Goal: Task Accomplishment & Management: Manage account settings

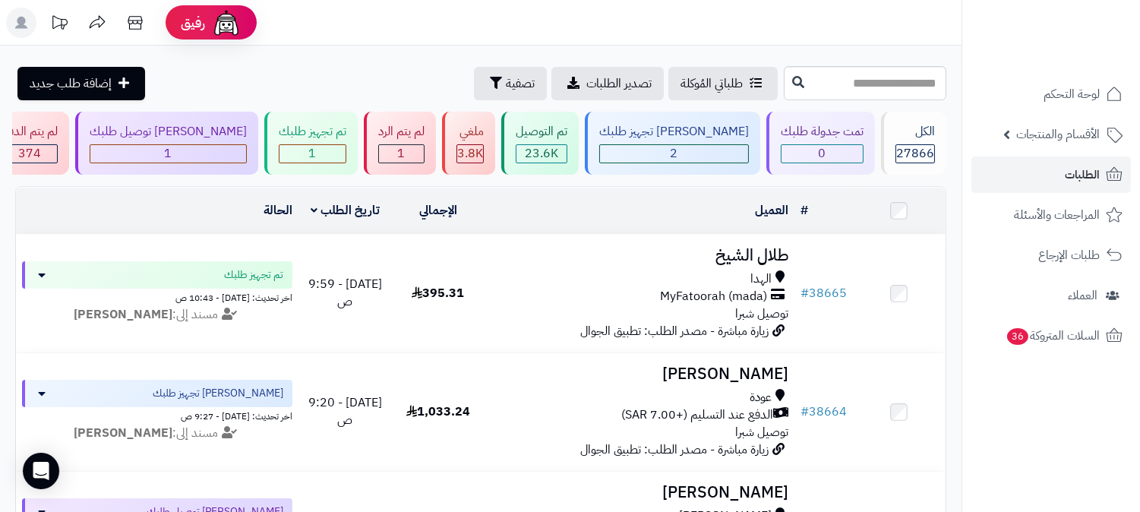
drag, startPoint x: 1074, startPoint y: 155, endPoint x: 1073, endPoint y: 172, distance: 17.5
click at [1073, 157] on ul "لوحة التحكم الأقسام والمنتجات المنتجات الأقسام الماركات مواصفات المنتجات مواصفا…" at bounding box center [1052, 215] width 178 height 278
click at [1077, 184] on span "الطلبات" at bounding box center [1082, 174] width 35 height 21
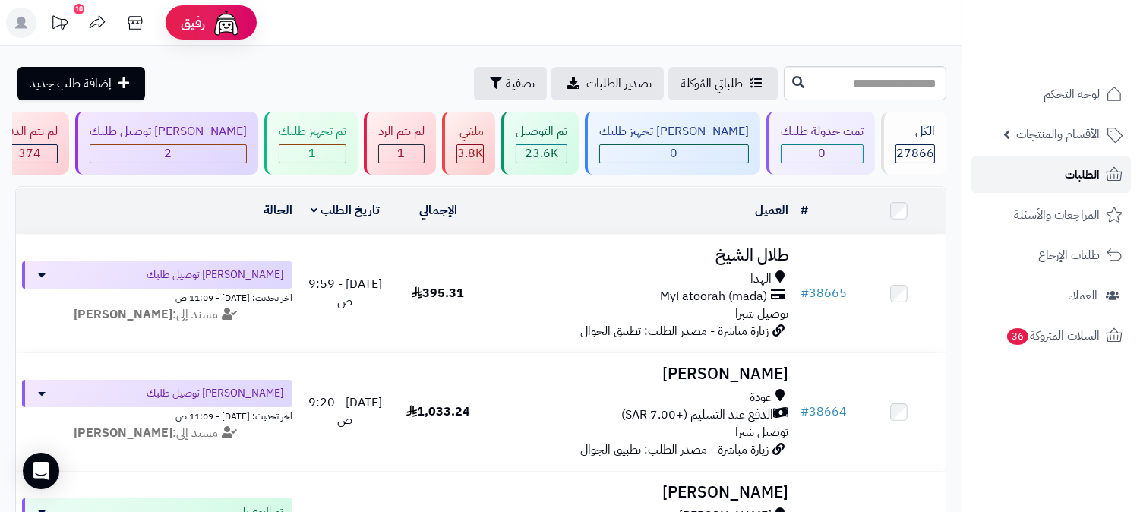
click at [1068, 176] on span "الطلبات" at bounding box center [1082, 174] width 35 height 21
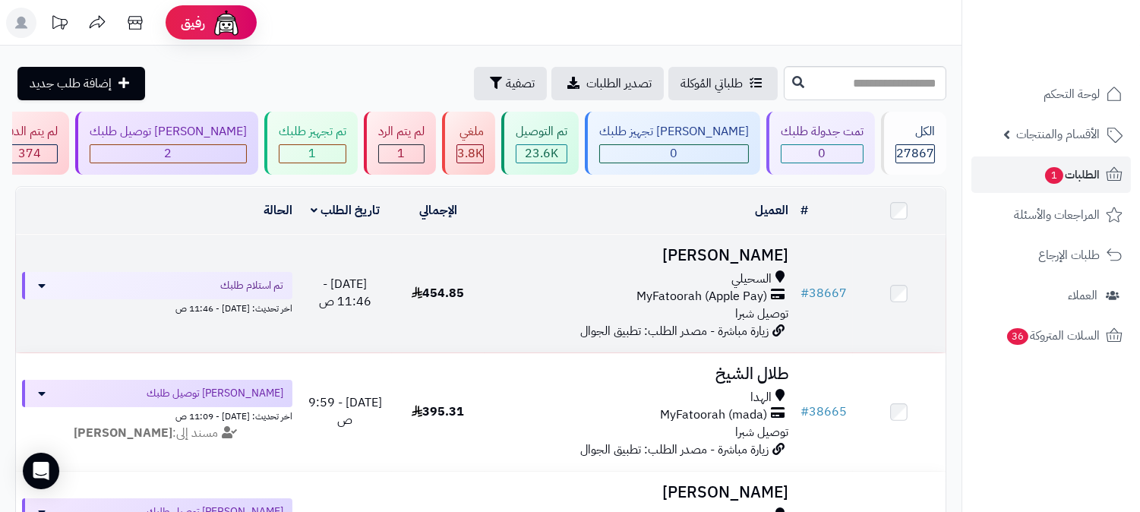
click at [724, 310] on div "السحيلي MyFatoorah (Apple Pay) توصيل شبرا" at bounding box center [640, 296] width 298 height 52
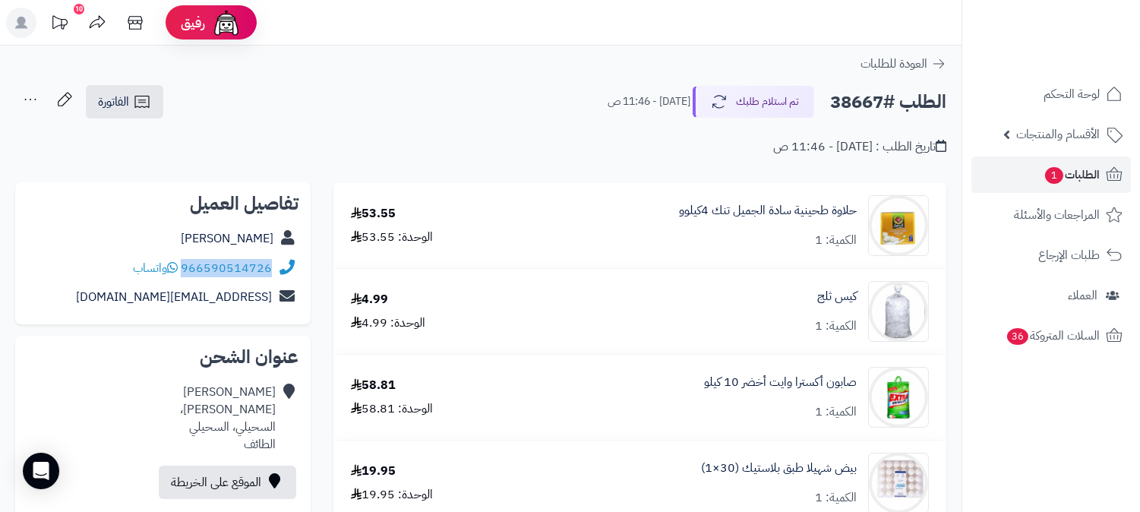
drag, startPoint x: 183, startPoint y: 264, endPoint x: 274, endPoint y: 269, distance: 90.5
click at [284, 274] on div "966590514726 واتساب" at bounding box center [162, 269] width 271 height 30
copy div "966590514726"
click at [1058, 176] on span "1" at bounding box center [1054, 175] width 18 height 17
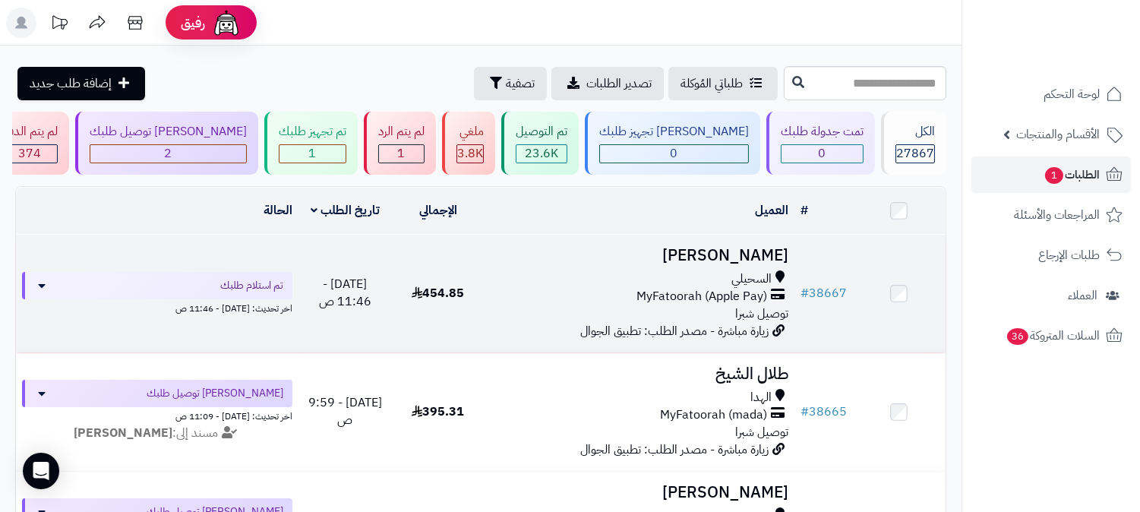
click at [716, 294] on span "MyFatoorah (Apple Pay)" at bounding box center [702, 296] width 131 height 17
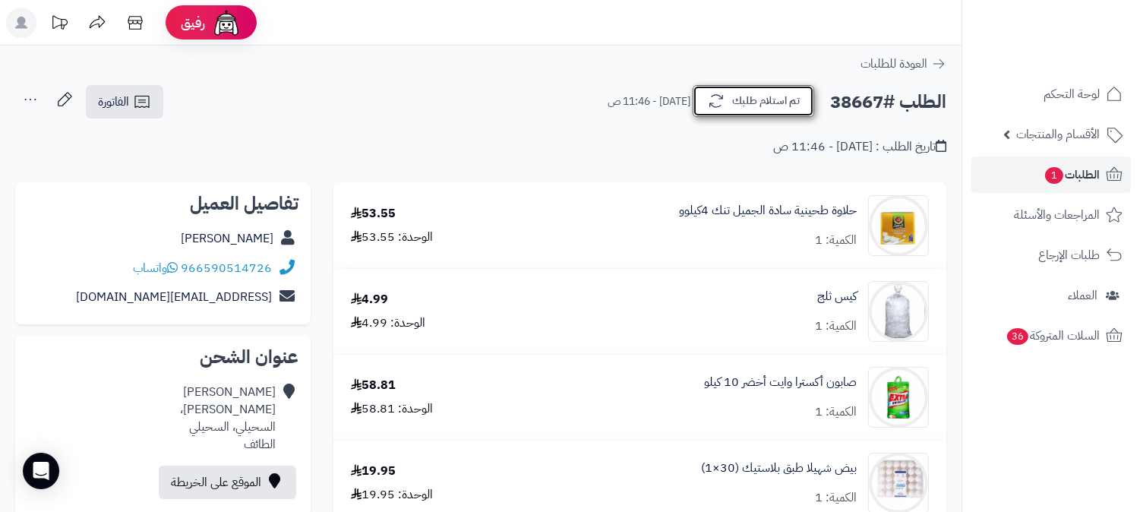
click at [767, 100] on button "تم استلام طلبك" at bounding box center [754, 101] width 122 height 32
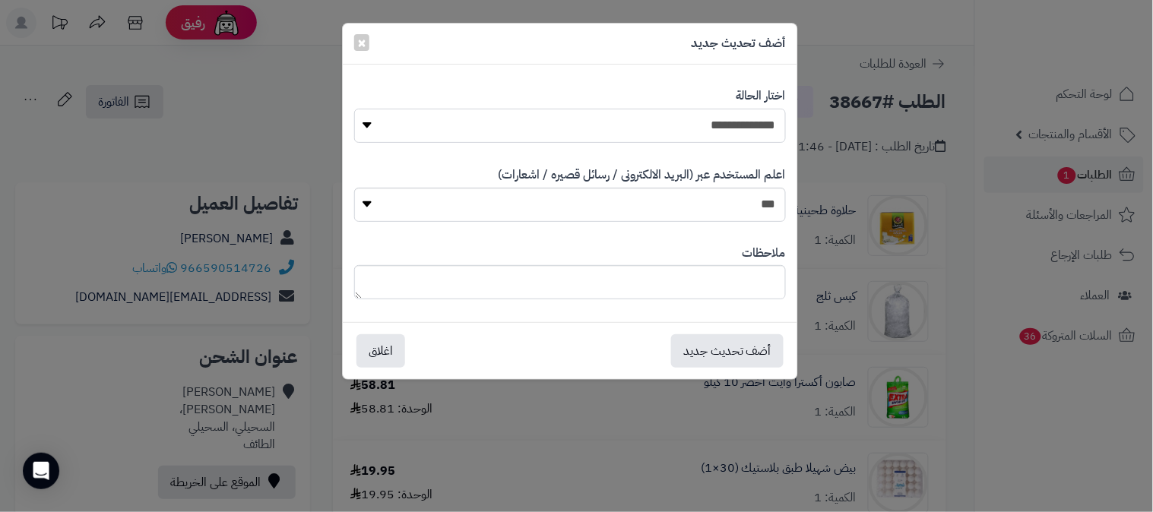
click at [749, 125] on select "**********" at bounding box center [570, 126] width 432 height 34
select select "*"
click at [354, 109] on select "**********" at bounding box center [570, 126] width 432 height 34
click at [672, 274] on textarea at bounding box center [570, 282] width 432 height 34
click at [765, 281] on textarea "**********" at bounding box center [570, 282] width 432 height 34
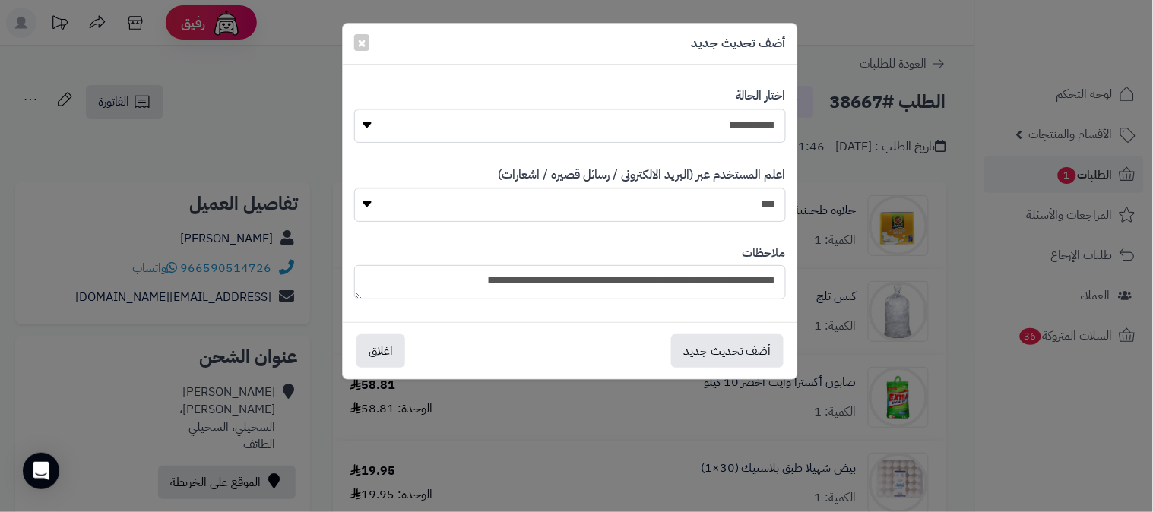
click at [765, 281] on textarea "**********" at bounding box center [570, 282] width 432 height 34
type textarea "**********"
click at [719, 352] on button "أضف تحديث جديد" at bounding box center [727, 350] width 112 height 33
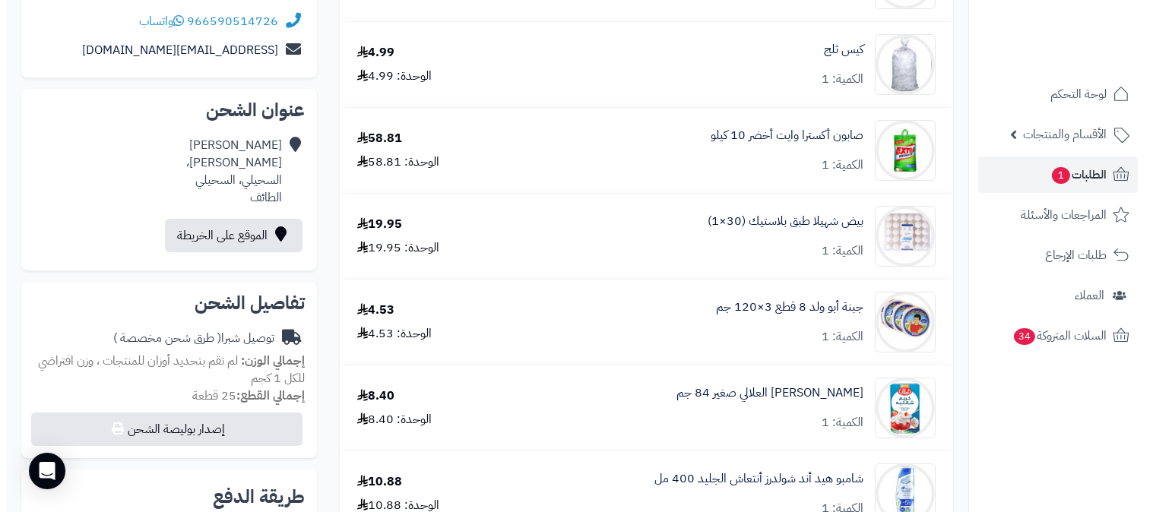
scroll to position [71, 0]
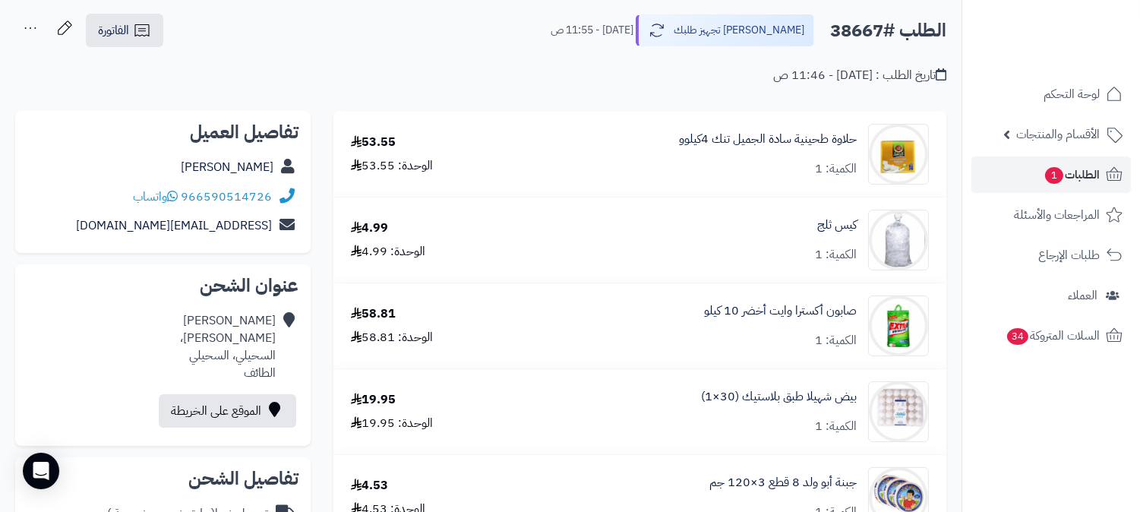
click at [32, 34] on icon at bounding box center [30, 28] width 30 height 30
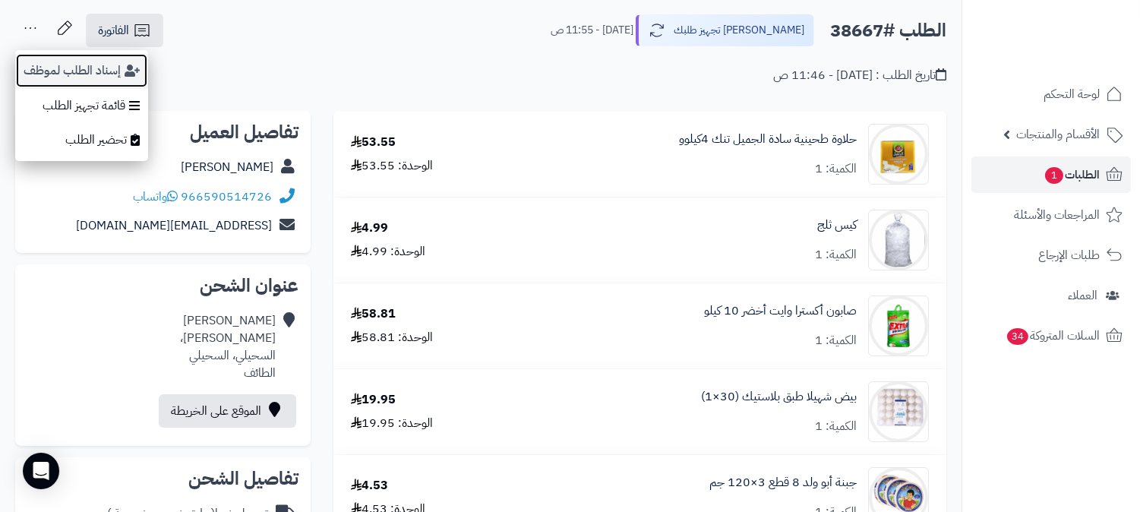
click at [41, 66] on button "إسناد الطلب لموظف" at bounding box center [81, 70] width 133 height 35
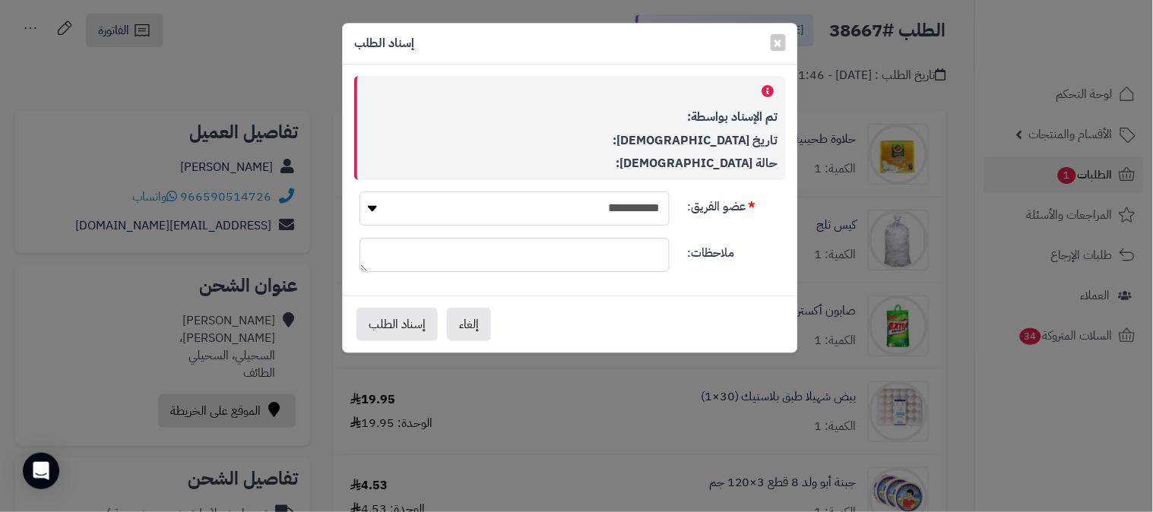
click at [633, 198] on select "**********" at bounding box center [514, 208] width 310 height 34
select select "**"
click at [359, 191] on select "**********" at bounding box center [514, 208] width 310 height 34
click at [398, 320] on button "إسناد الطلب" at bounding box center [396, 323] width 81 height 33
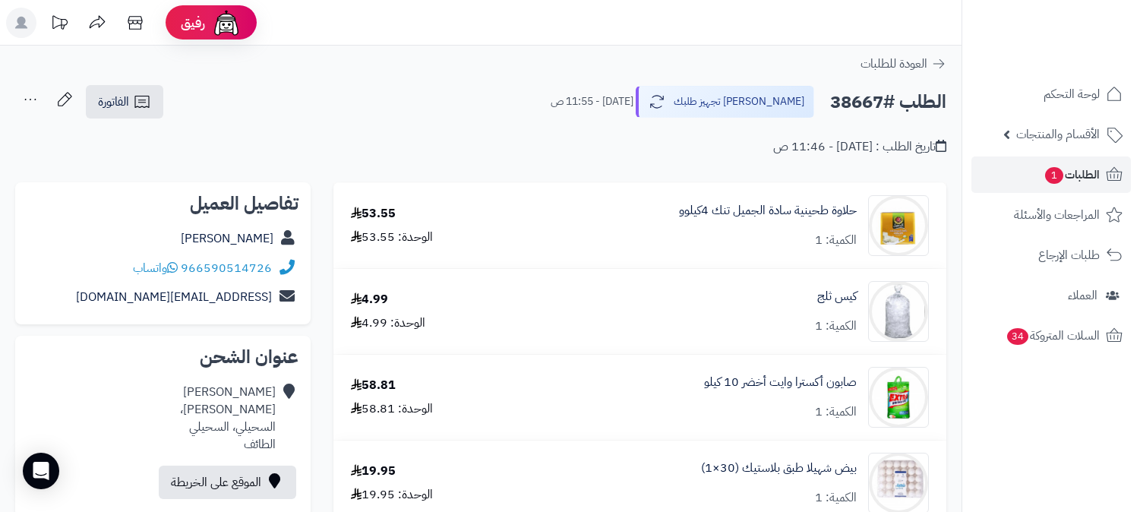
scroll to position [72, 0]
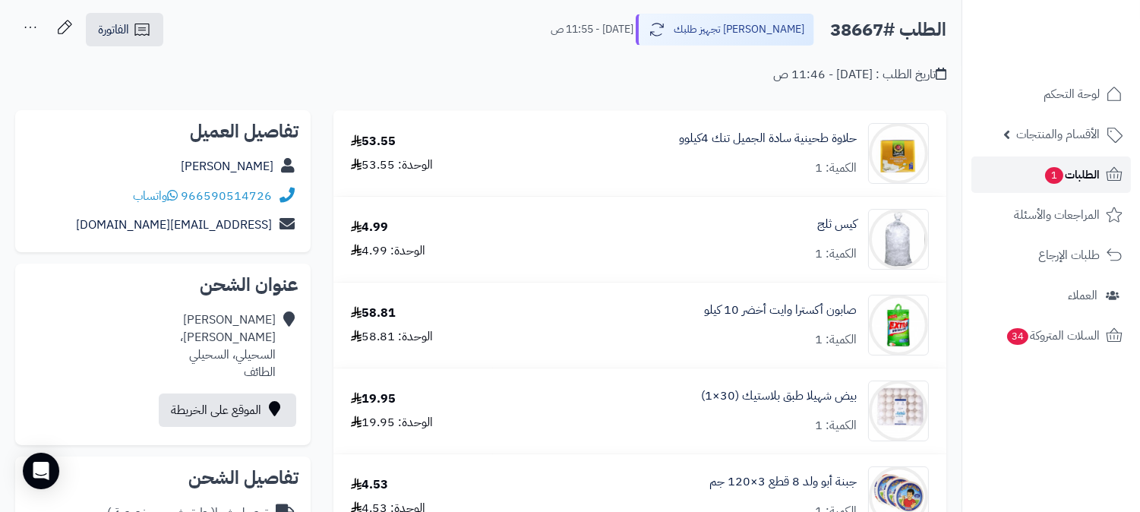
click at [1053, 169] on span "1" at bounding box center [1054, 175] width 18 height 17
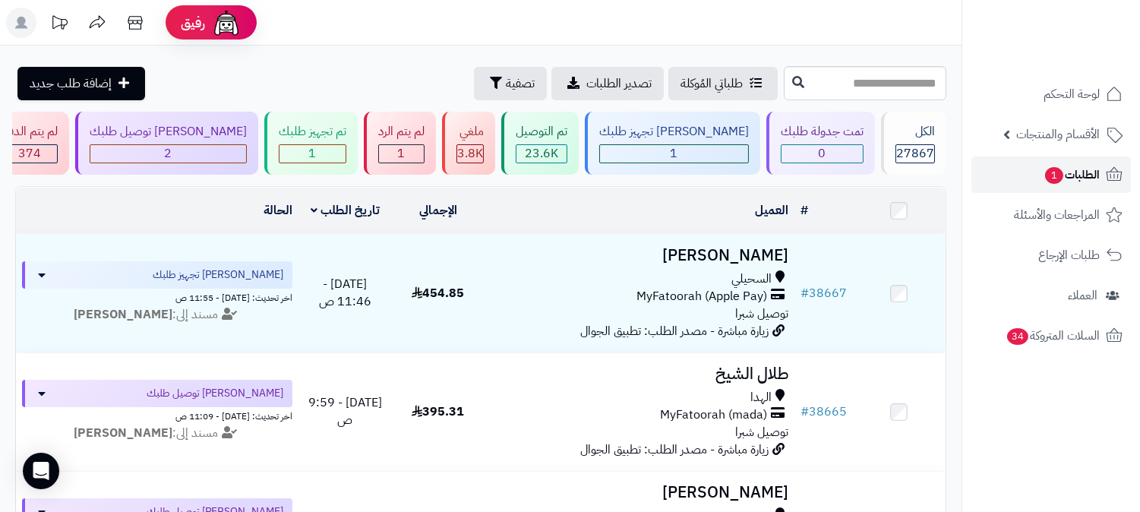
click at [1045, 175] on span "1" at bounding box center [1054, 175] width 18 height 17
click at [406, 153] on span "1" at bounding box center [402, 153] width 8 height 18
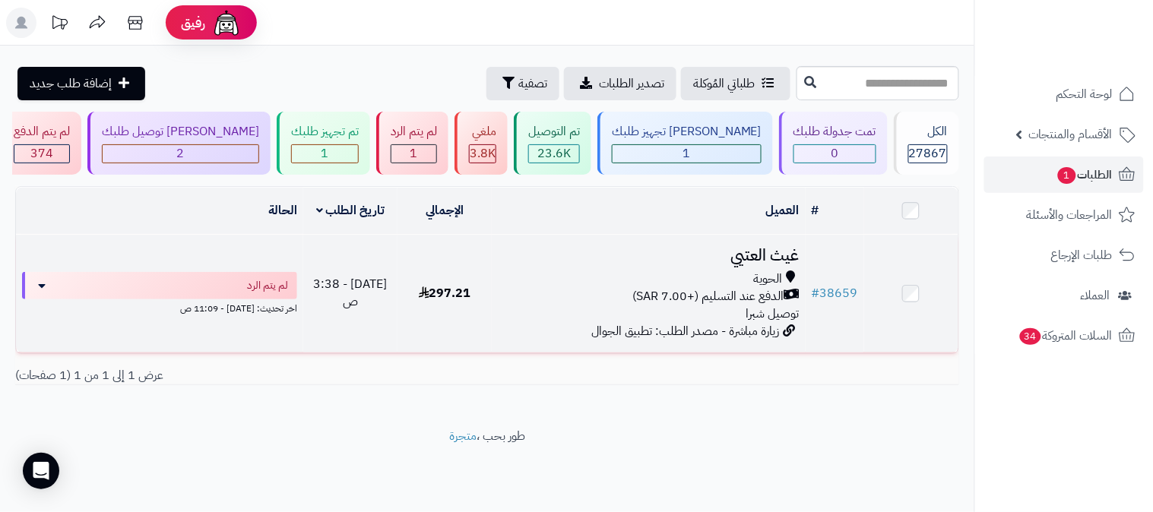
click at [779, 297] on span "الدفع عند التسليم (+7.00 SAR)" at bounding box center [708, 296] width 152 height 17
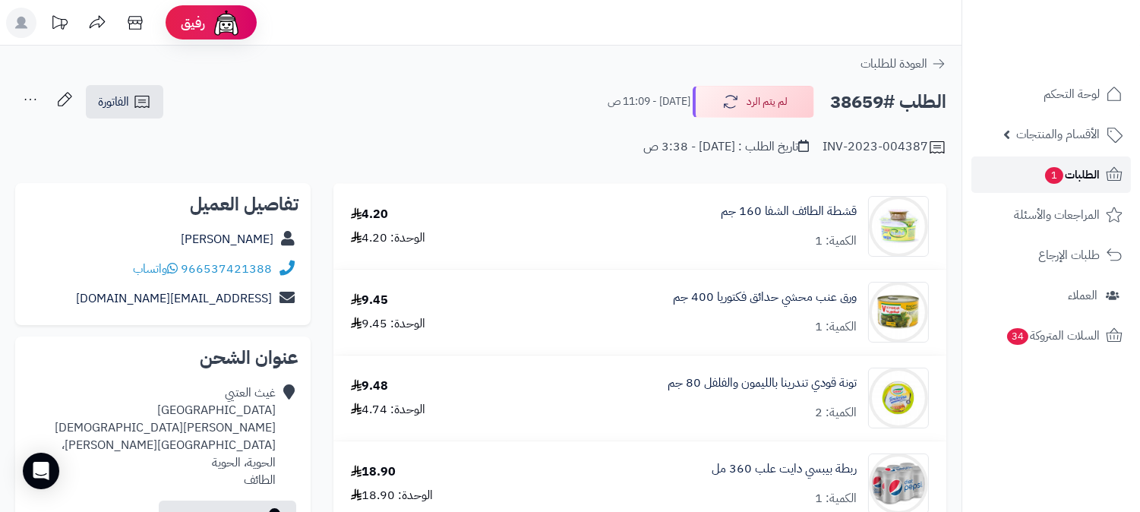
click at [1045, 172] on span "1" at bounding box center [1055, 175] width 20 height 18
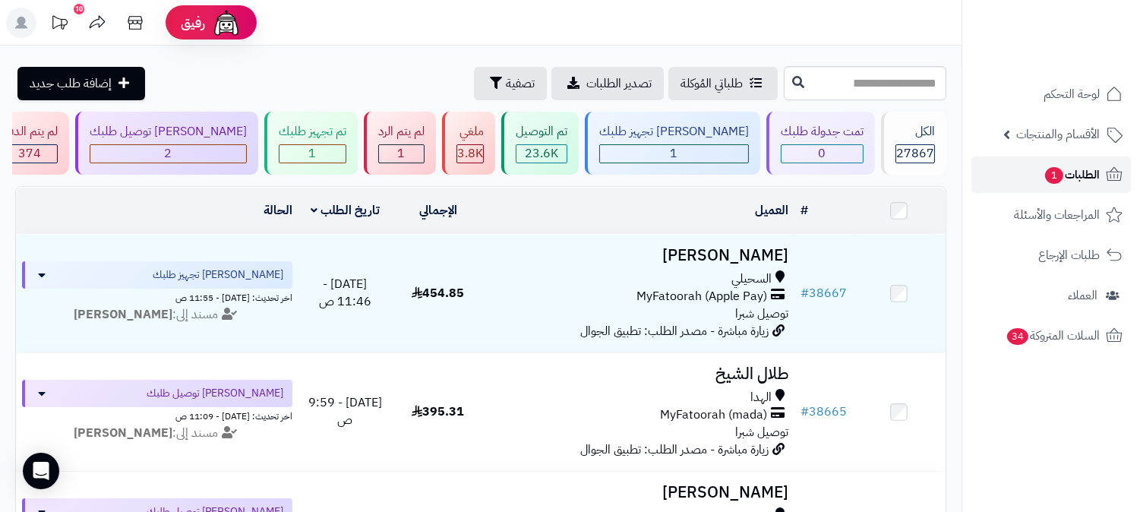
click at [1037, 177] on link "الطلبات 1" at bounding box center [1052, 175] width 160 height 36
click at [1094, 175] on span "الطلبات 1" at bounding box center [1072, 174] width 56 height 21
click at [1107, 176] on icon at bounding box center [1115, 174] width 16 height 14
click at [1100, 163] on link "الطلبات 1" at bounding box center [1052, 175] width 160 height 36
click at [1077, 173] on span "الطلبات 1" at bounding box center [1072, 174] width 56 height 21
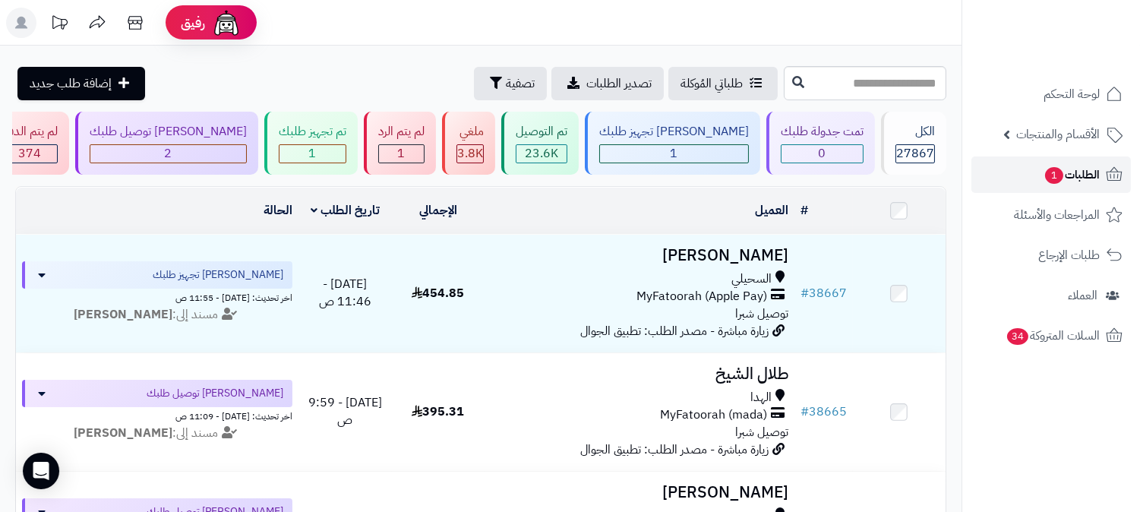
click at [1072, 176] on span "الطلبات 1" at bounding box center [1072, 174] width 56 height 21
click at [346, 157] on div "1" at bounding box center [313, 153] width 66 height 17
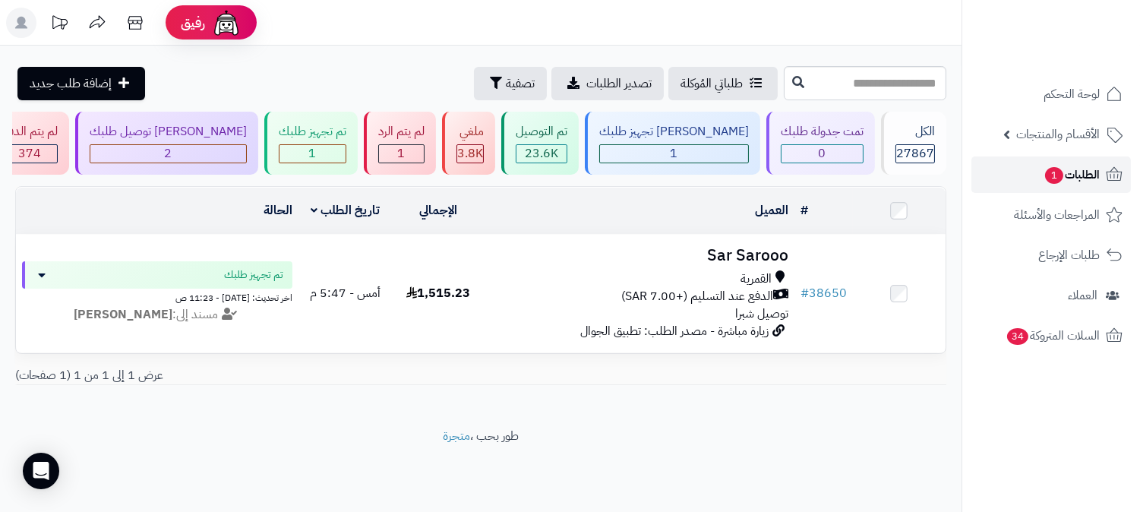
click at [1070, 177] on span "الطلبات 1" at bounding box center [1072, 174] width 56 height 21
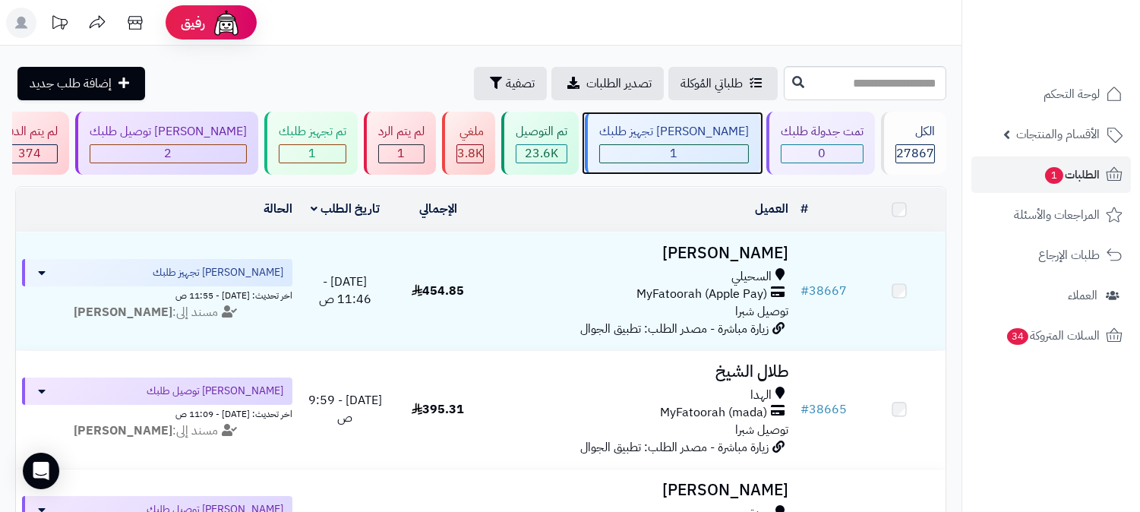
click at [698, 153] on div "1" at bounding box center [674, 153] width 148 height 17
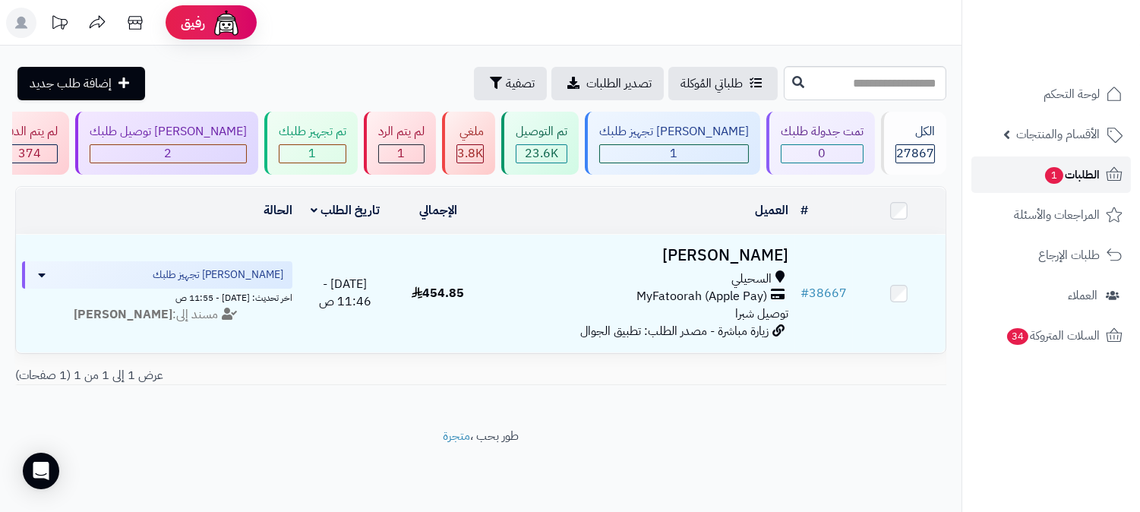
click at [1085, 169] on span "الطلبات 1" at bounding box center [1072, 174] width 56 height 21
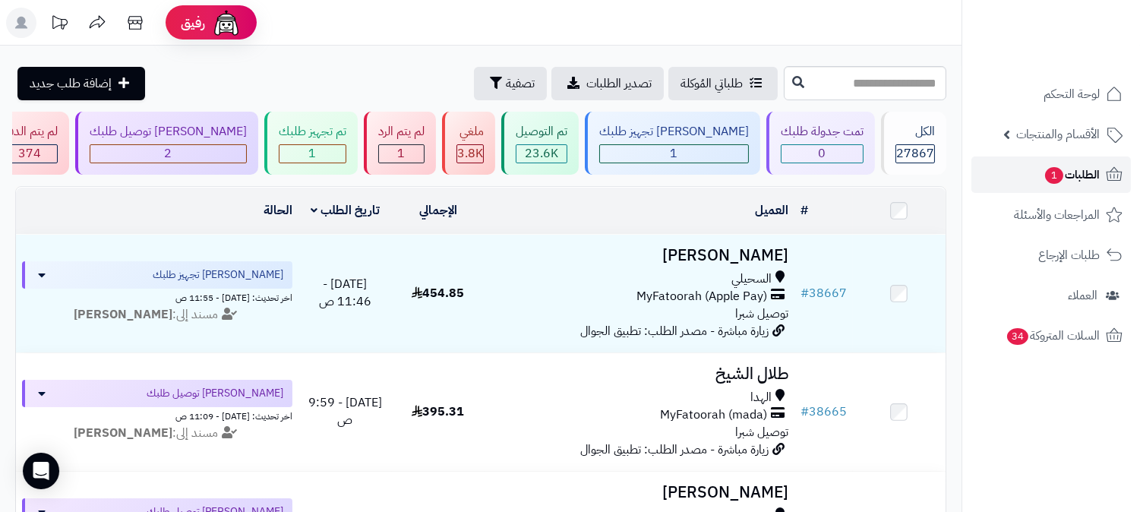
click at [1054, 172] on span "1" at bounding box center [1054, 175] width 18 height 17
click at [1083, 172] on span "الطلبات 1" at bounding box center [1072, 174] width 56 height 21
click at [1080, 179] on span "الطلبات 1" at bounding box center [1072, 174] width 56 height 21
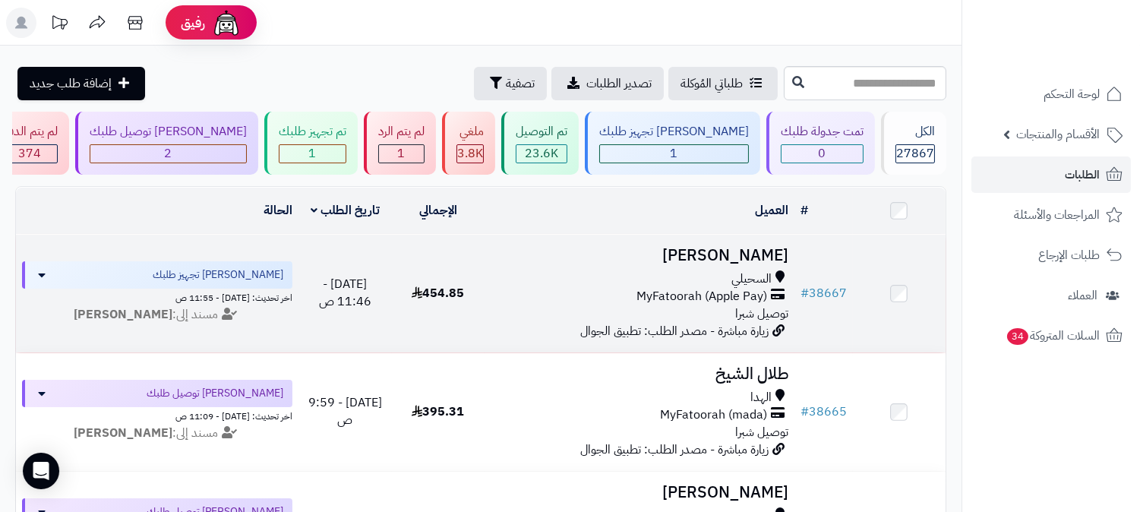
click at [734, 270] on span "السحيلي" at bounding box center [752, 278] width 40 height 17
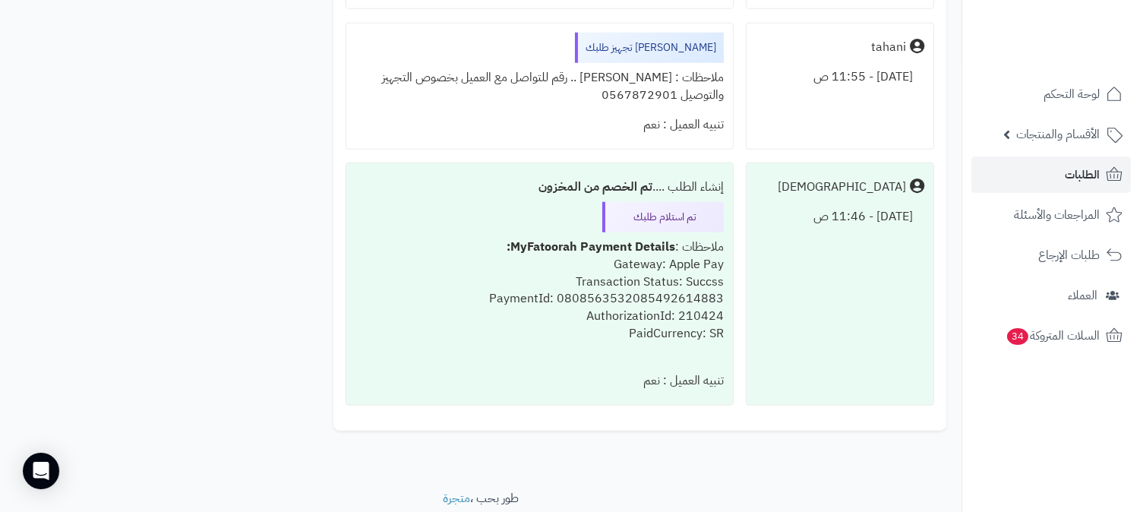
scroll to position [2785, 0]
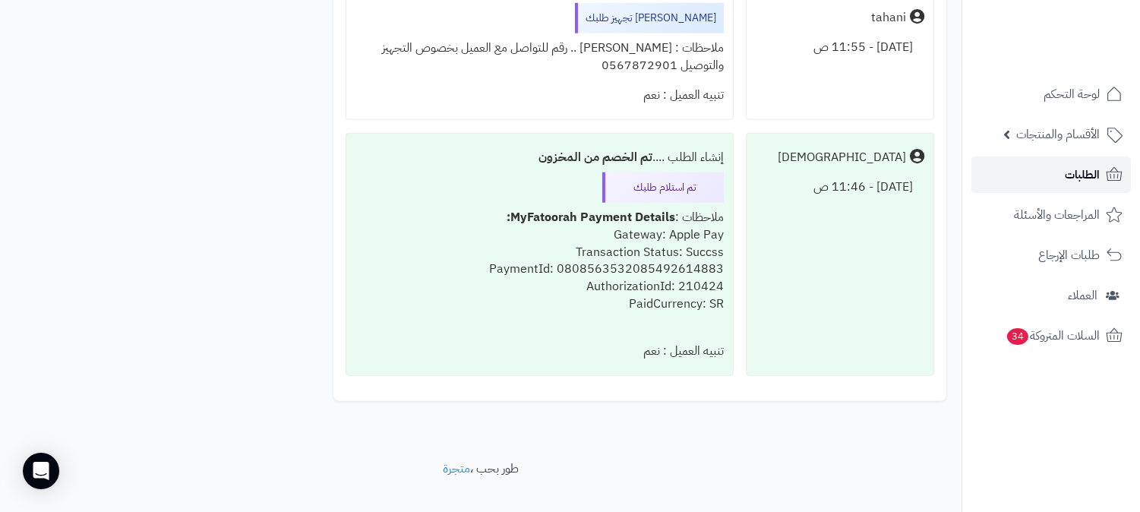
click at [1097, 177] on span "الطلبات" at bounding box center [1082, 174] width 35 height 21
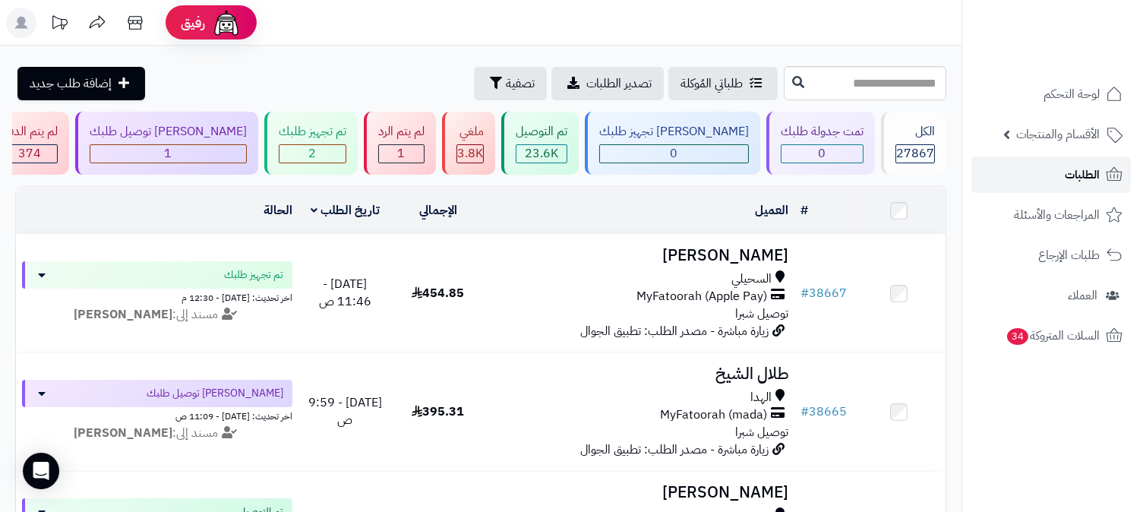
click at [1059, 179] on link "الطلبات" at bounding box center [1052, 175] width 160 height 36
click at [1057, 176] on link "الطلبات" at bounding box center [1052, 175] width 160 height 36
click at [1106, 177] on icon at bounding box center [1115, 175] width 18 height 18
click at [1064, 178] on link "الطلبات" at bounding box center [1052, 175] width 160 height 36
click at [424, 158] on div "1" at bounding box center [401, 153] width 45 height 17
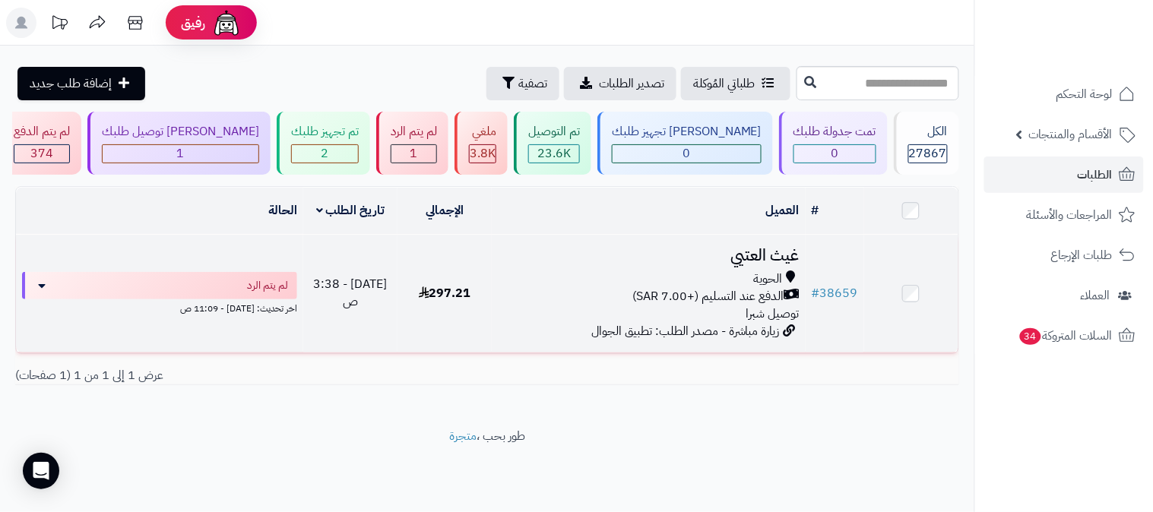
click at [680, 315] on div "الحوية الدفع عند التسليم (+7.00 SAR) توصيل شبرا" at bounding box center [649, 296] width 302 height 52
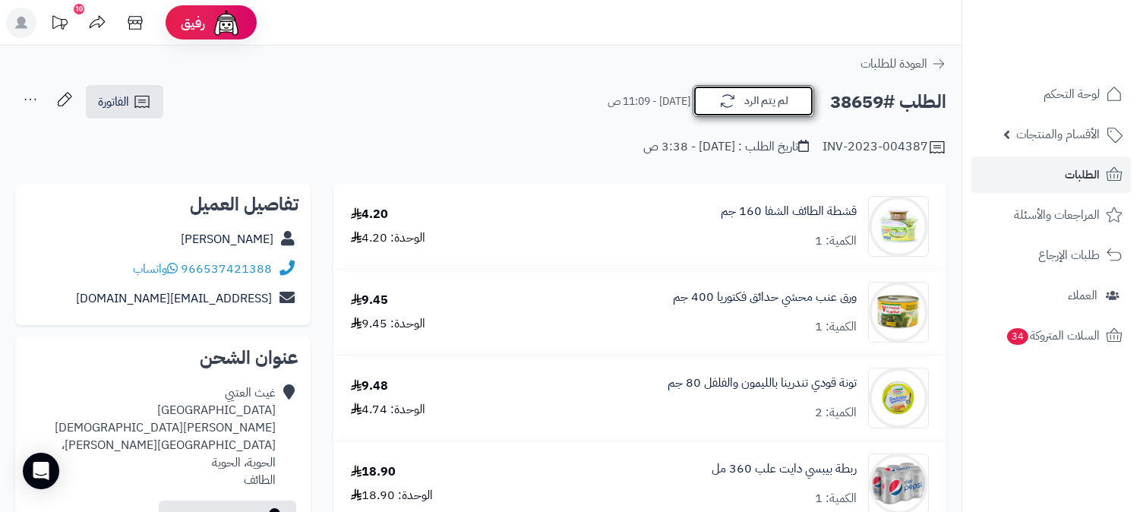
click at [723, 107] on icon "button" at bounding box center [728, 101] width 18 height 18
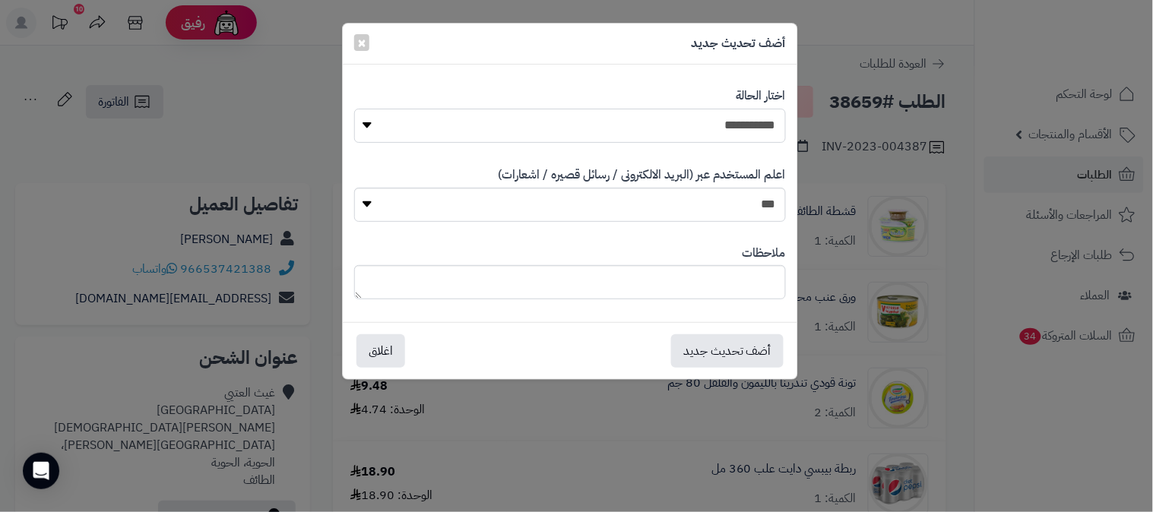
click at [749, 132] on select "**********" at bounding box center [570, 126] width 432 height 34
select select "*"
click at [354, 109] on select "**********" at bounding box center [570, 126] width 432 height 34
click at [696, 272] on textarea at bounding box center [570, 282] width 432 height 34
type textarea "***"
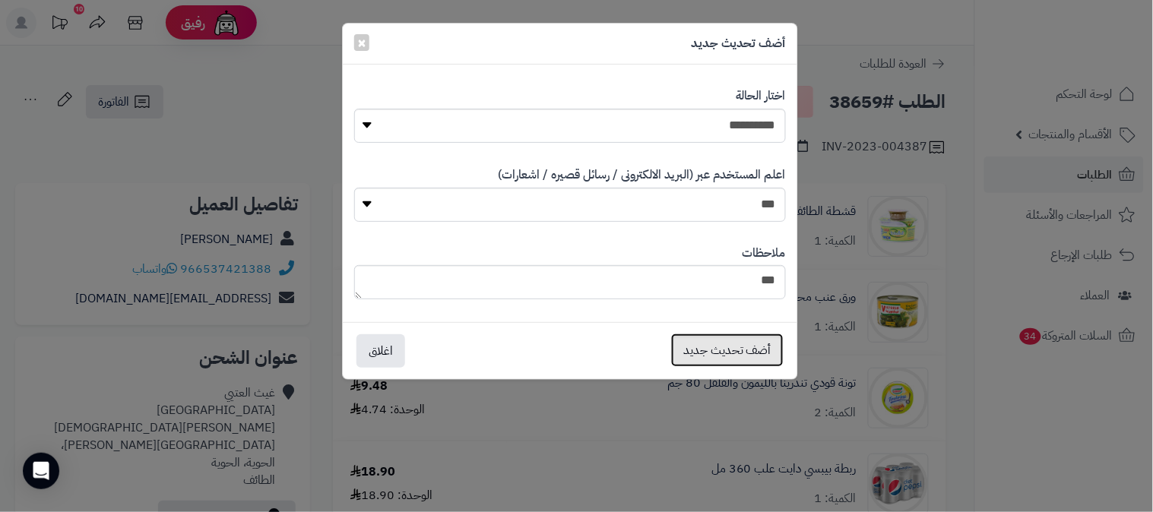
click at [716, 350] on button "أضف تحديث جديد" at bounding box center [727, 350] width 112 height 33
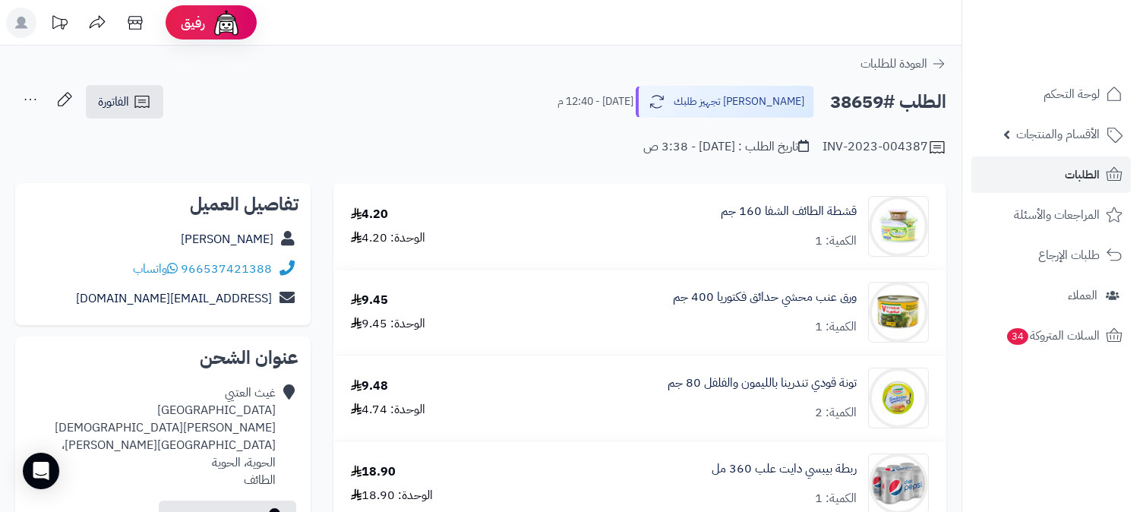
click at [36, 102] on icon at bounding box center [30, 99] width 30 height 30
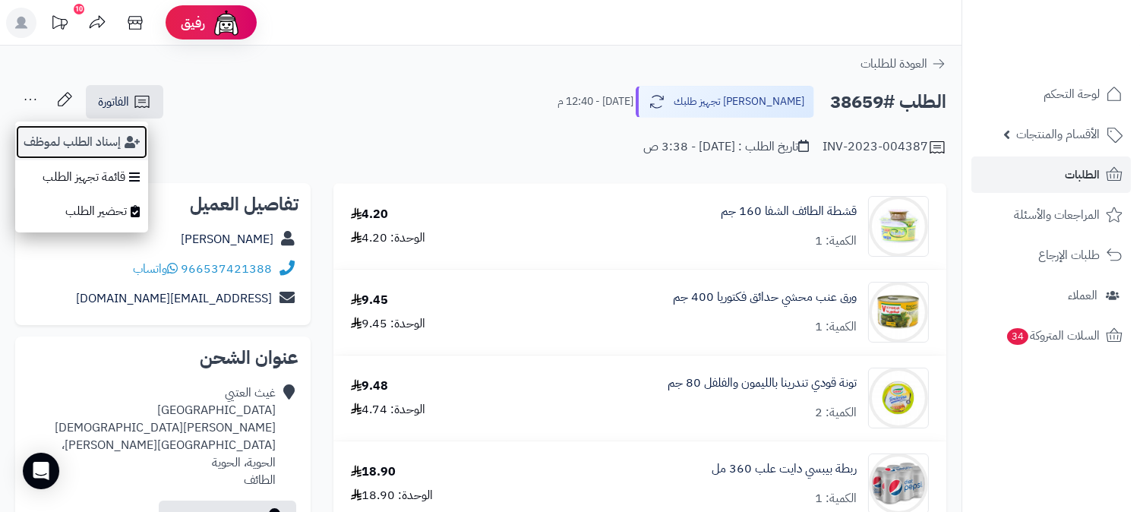
click at [64, 132] on button "إسناد الطلب لموظف" at bounding box center [81, 142] width 133 height 35
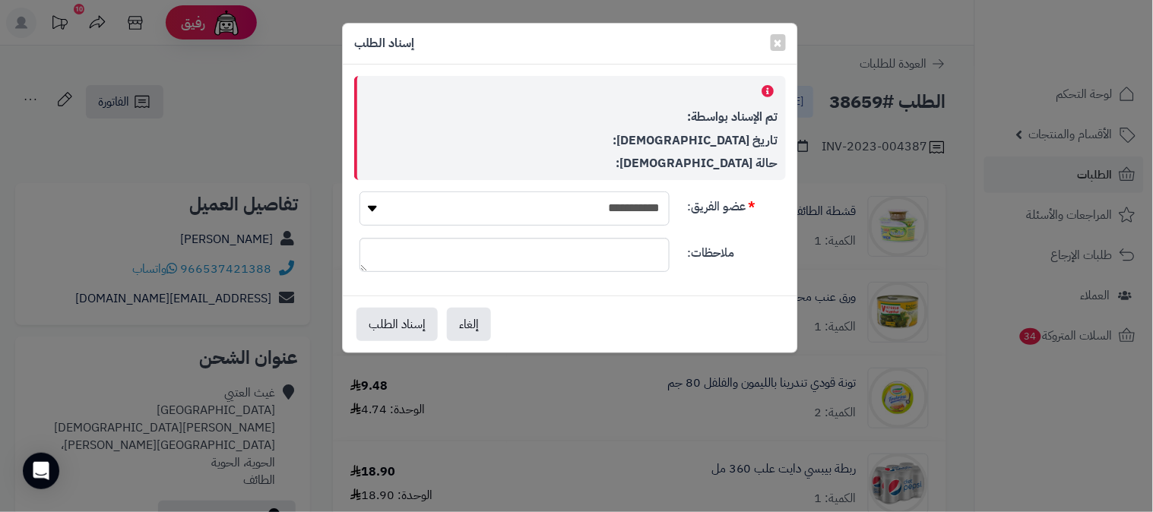
click at [596, 199] on select "**********" at bounding box center [514, 208] width 310 height 34
select select "**"
click at [359, 191] on select "**********" at bounding box center [514, 208] width 310 height 34
click at [388, 324] on button "إسناد الطلب" at bounding box center [396, 323] width 81 height 33
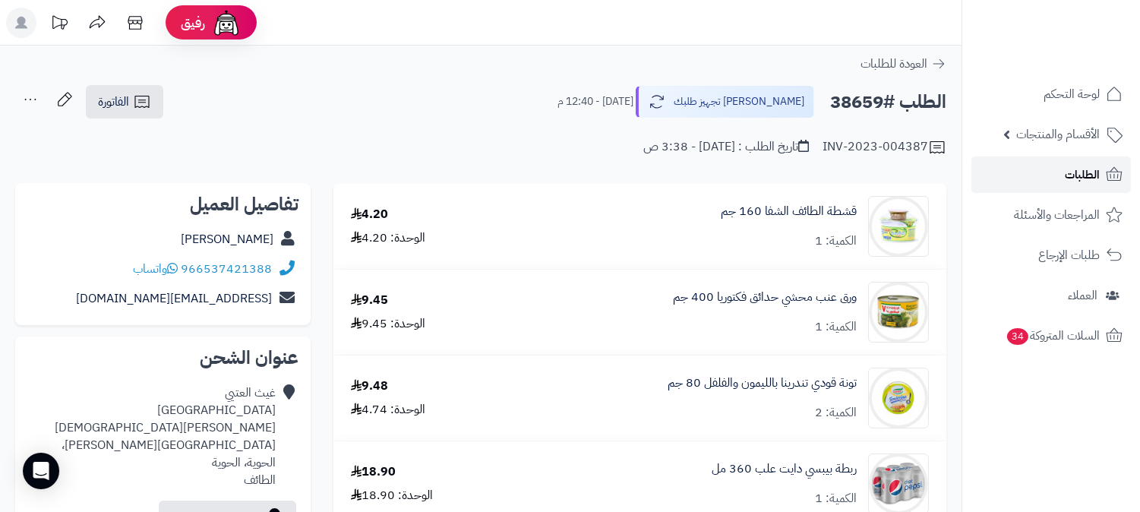
click at [1099, 176] on span "الطلبات" at bounding box center [1082, 174] width 35 height 21
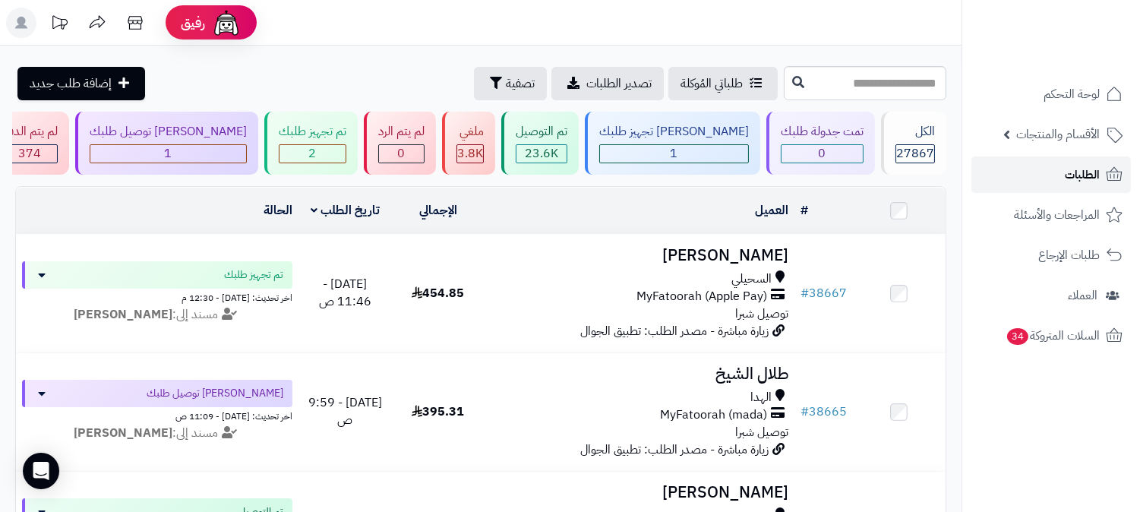
click at [1080, 173] on span "الطلبات" at bounding box center [1082, 174] width 35 height 21
click at [346, 153] on div "2" at bounding box center [313, 153] width 66 height 17
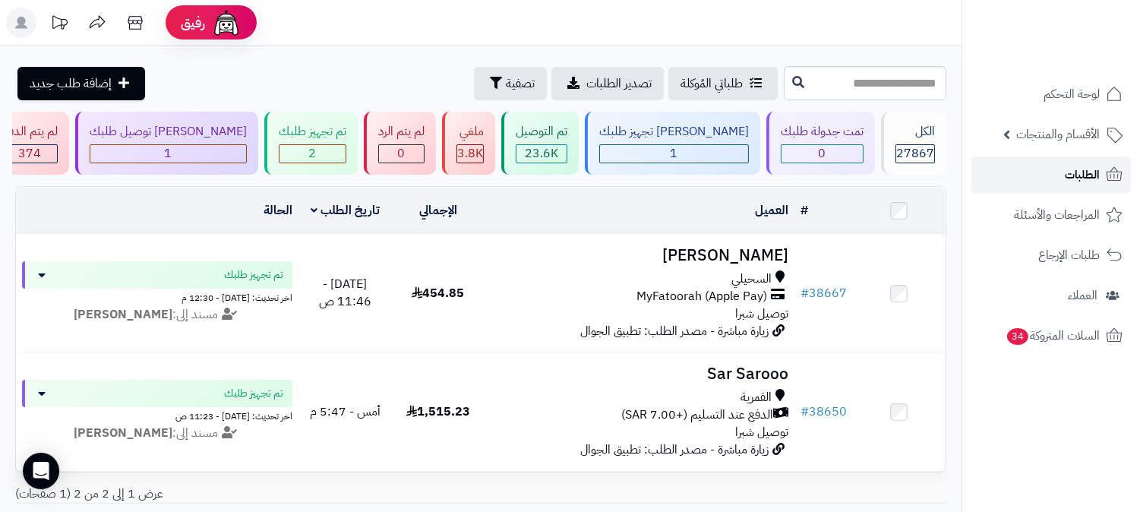
click at [1079, 175] on span "الطلبات" at bounding box center [1082, 174] width 35 height 21
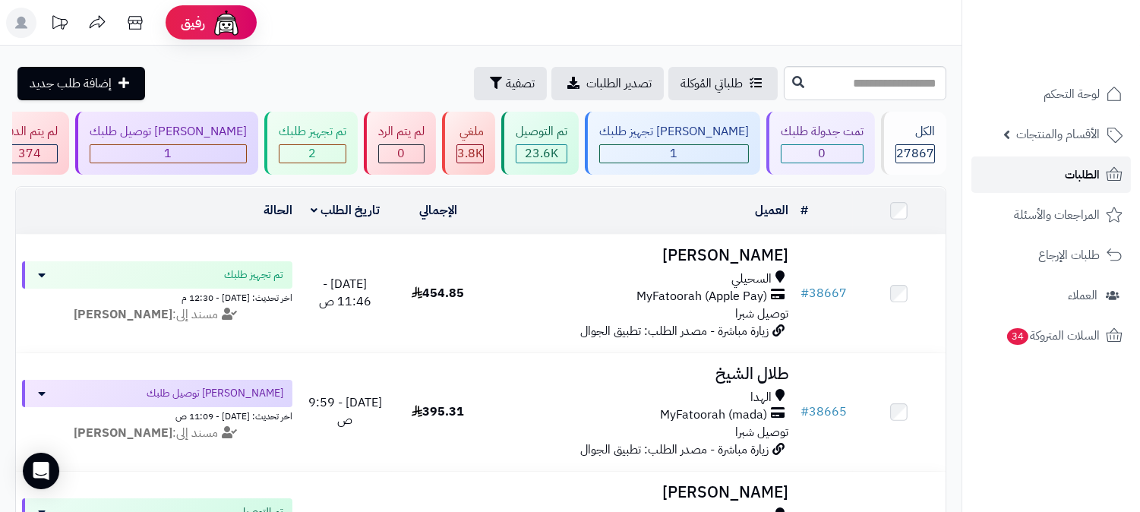
click at [1057, 176] on link "الطلبات" at bounding box center [1052, 175] width 160 height 36
click at [1053, 177] on link "الطلبات" at bounding box center [1052, 175] width 160 height 36
click at [1106, 179] on icon at bounding box center [1115, 175] width 18 height 18
click at [1022, 184] on link "الطلبات" at bounding box center [1052, 175] width 160 height 36
click at [737, 150] on div "1" at bounding box center [674, 153] width 148 height 17
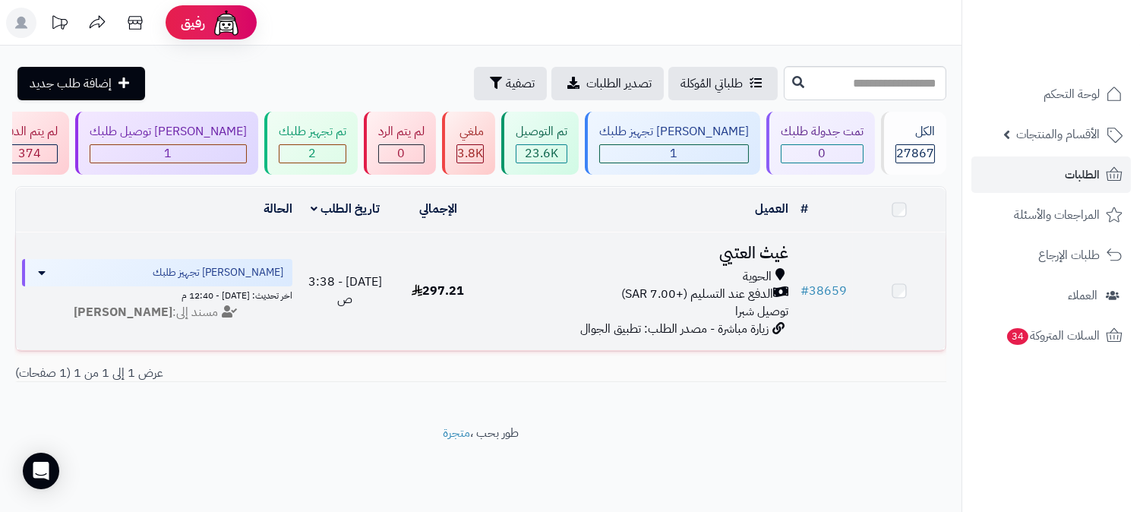
click at [673, 286] on span "الدفع عند التسليم (+7.00 SAR)" at bounding box center [698, 294] width 152 height 17
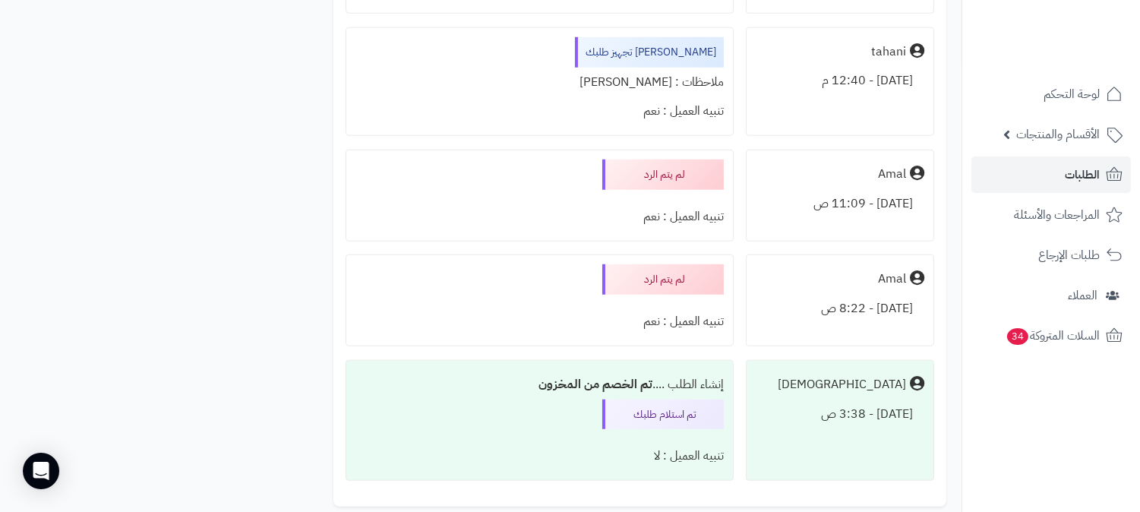
scroll to position [2183, 0]
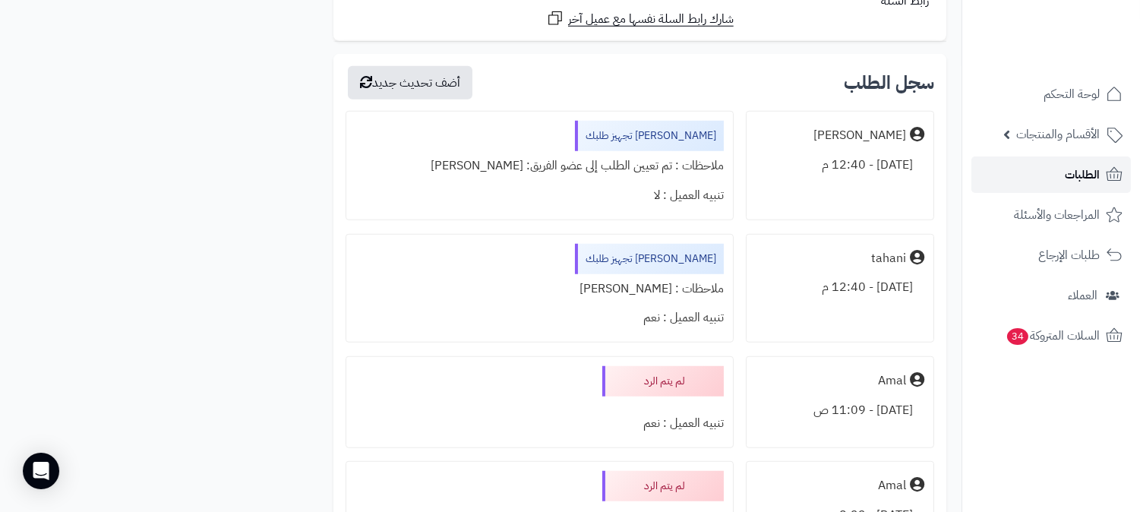
click at [1069, 172] on span "الطلبات" at bounding box center [1082, 174] width 35 height 21
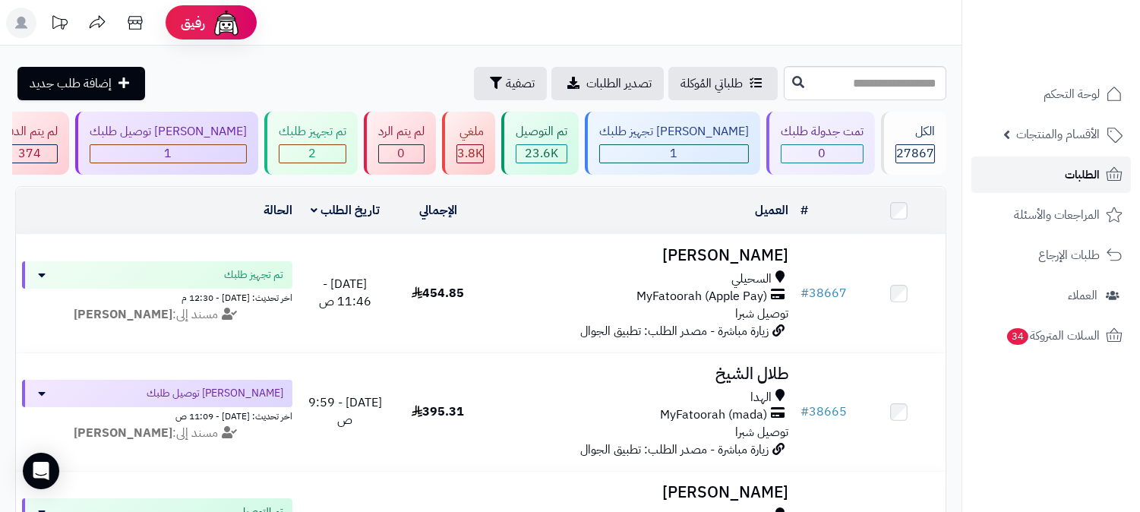
click at [1076, 176] on span "الطلبات" at bounding box center [1082, 174] width 35 height 21
click at [1070, 176] on span "الطلبات" at bounding box center [1082, 174] width 35 height 21
click at [1074, 176] on span "الطلبات" at bounding box center [1082, 174] width 35 height 21
click at [1056, 169] on link "الطلبات" at bounding box center [1052, 175] width 160 height 36
click at [1083, 177] on span "الطلبات" at bounding box center [1082, 174] width 35 height 21
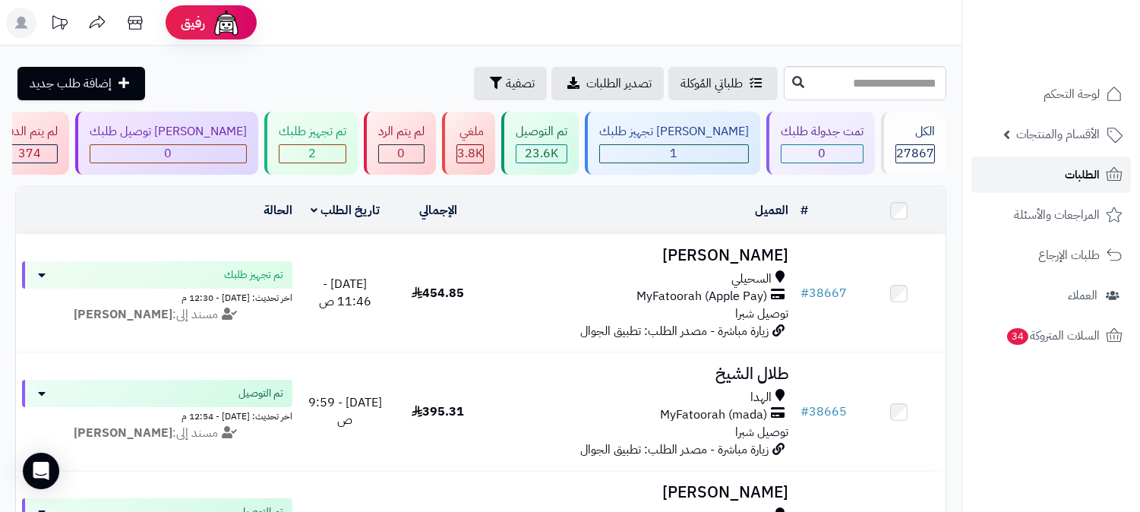
click at [1098, 165] on span "الطلبات" at bounding box center [1082, 174] width 35 height 21
click at [1047, 185] on link "الطلبات" at bounding box center [1052, 175] width 160 height 36
click at [1055, 172] on link "الطلبات" at bounding box center [1052, 175] width 160 height 36
click at [1046, 166] on link "الطلبات" at bounding box center [1052, 175] width 160 height 36
click at [1039, 170] on link "الطلبات" at bounding box center [1052, 175] width 160 height 36
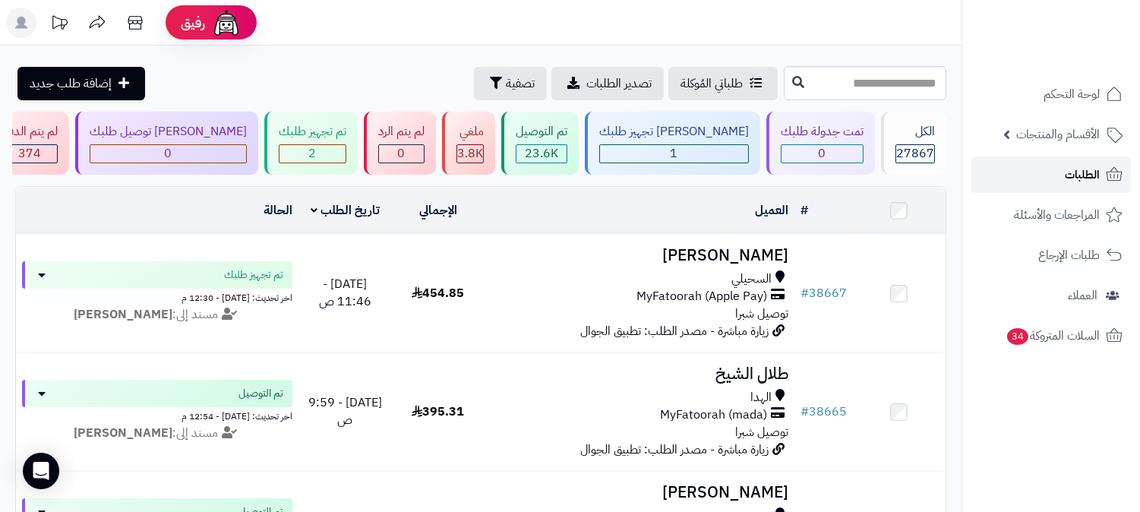
click at [1031, 178] on link "الطلبات" at bounding box center [1052, 175] width 160 height 36
click at [996, 163] on link "الطلبات" at bounding box center [1052, 175] width 160 height 36
click at [1045, 179] on link "الطلبات" at bounding box center [1052, 175] width 160 height 36
click at [346, 155] on div "3" at bounding box center [313, 153] width 66 height 17
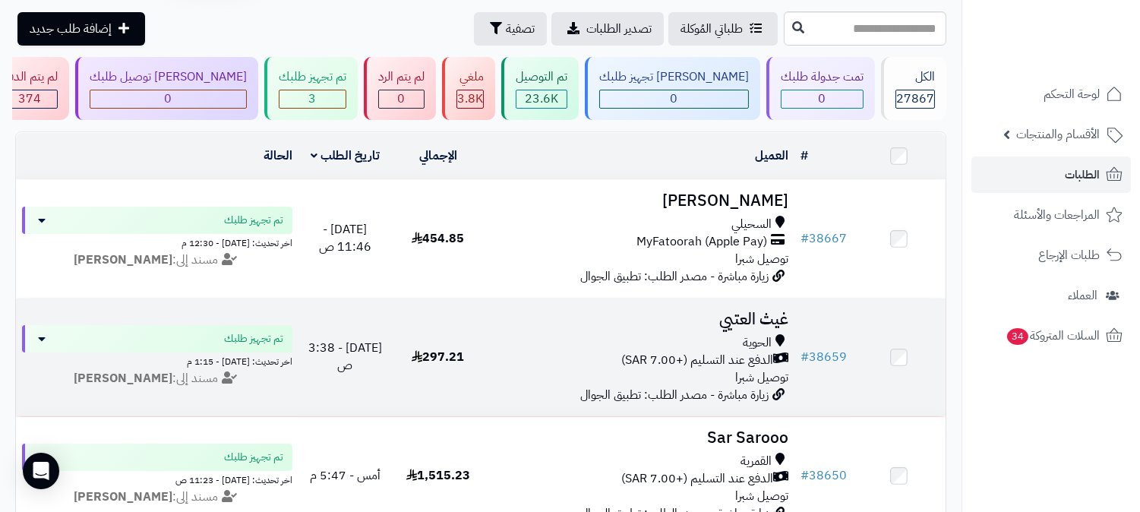
scroll to position [84, 0]
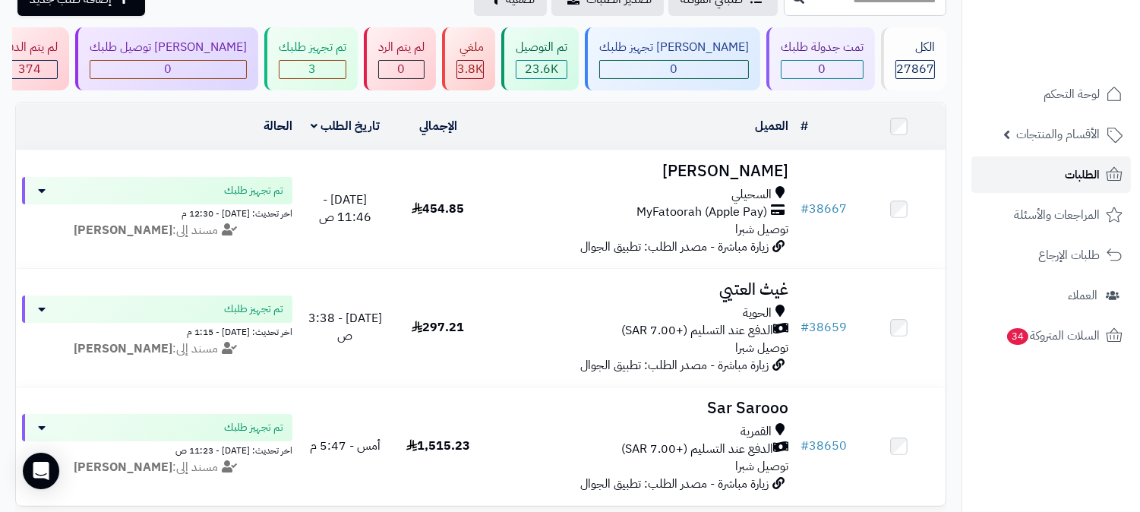
click at [1060, 172] on link "الطلبات" at bounding box center [1052, 175] width 160 height 36
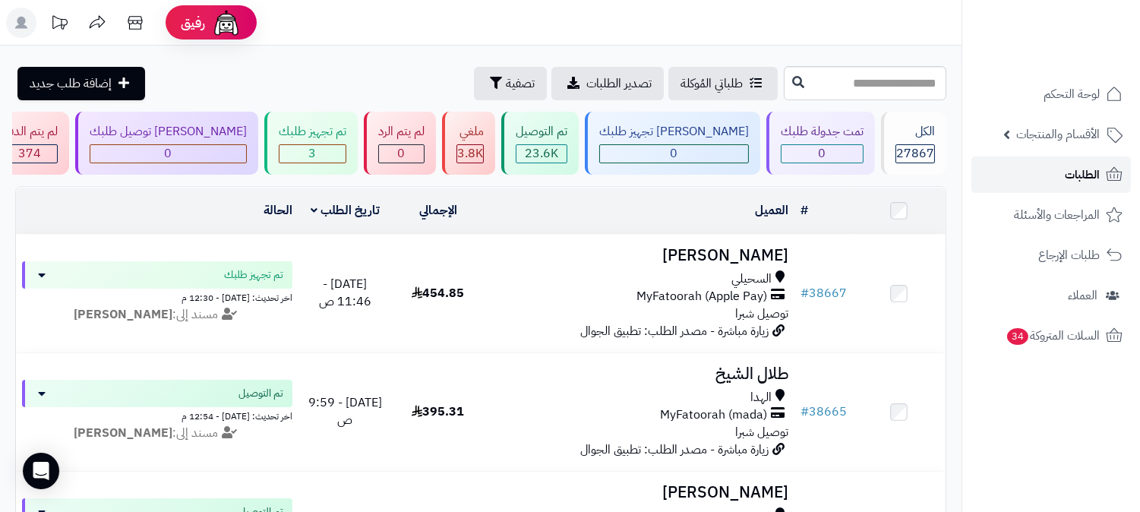
click at [1057, 179] on link "الطلبات" at bounding box center [1052, 175] width 160 height 36
click at [1093, 183] on span "الطلبات" at bounding box center [1082, 174] width 35 height 21
click at [1094, 166] on span "الطلبات" at bounding box center [1082, 174] width 35 height 21
